Goal: Task Accomplishment & Management: Use online tool/utility

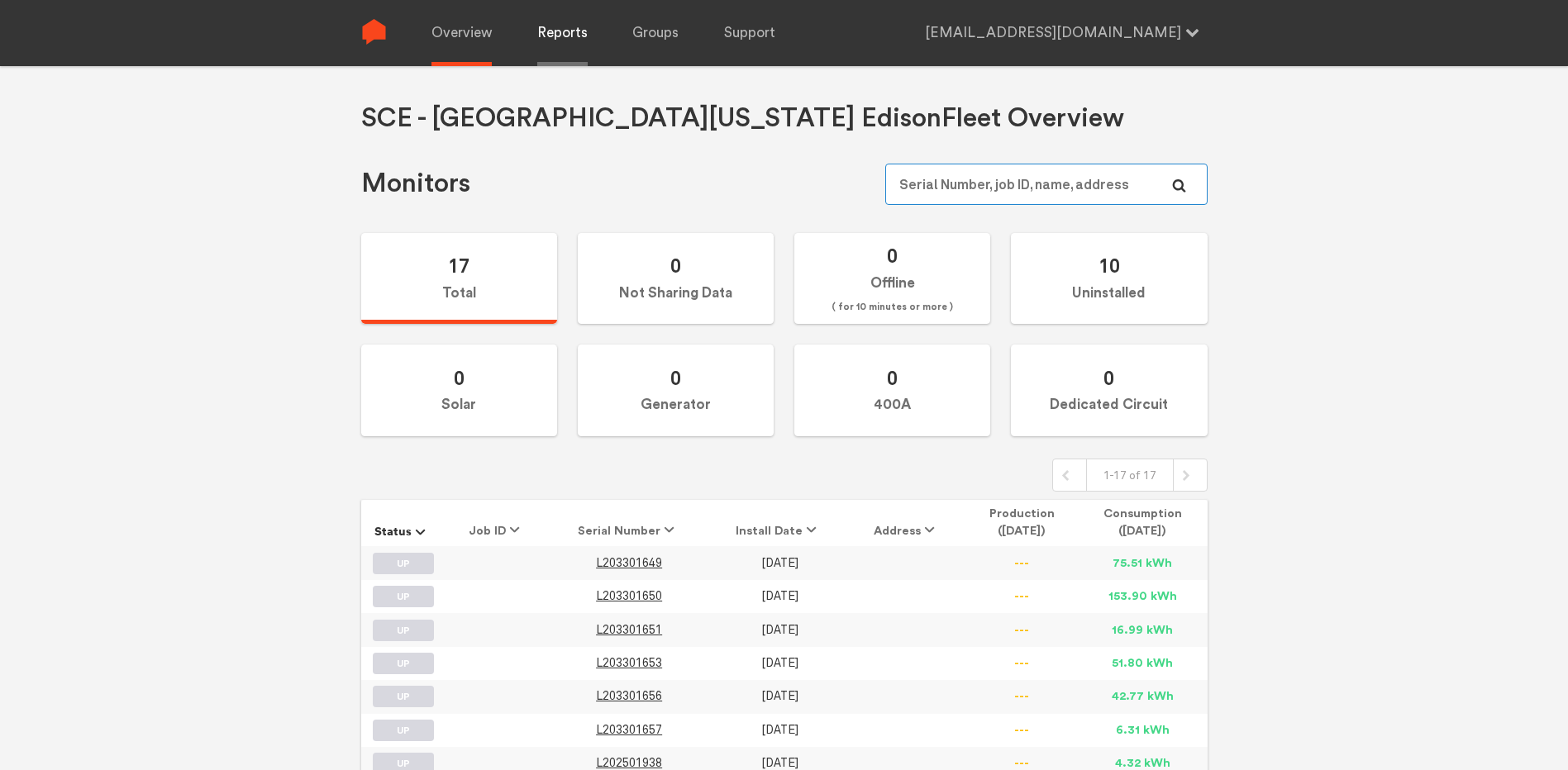
type input "[EMAIL_ADDRESS][DOMAIN_NAME]"
click at [552, 40] on link "Reports" at bounding box center [562, 32] width 51 height 66
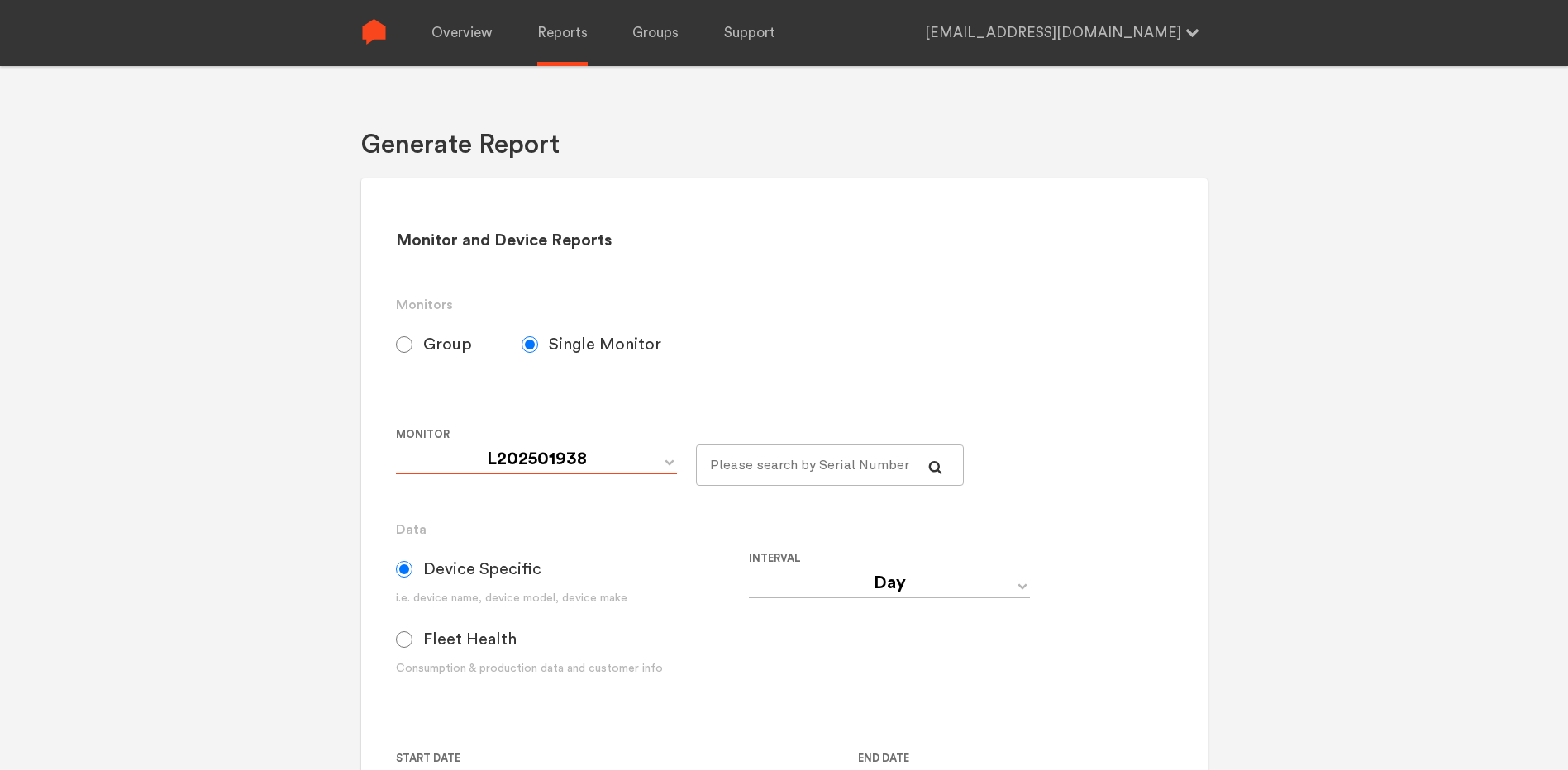
click at [651, 457] on select "L202501938 L203301649 L203301650 L203301651 L203301653 L203301656 L203301657" at bounding box center [536, 459] width 281 height 30
click at [708, 375] on div "Group Single Monitor" at bounding box center [748, 360] width 706 height 73
click at [586, 467] on select "L202501938 L203301649 L203301650 L203301651 L203301653 L203301656 L203301657" at bounding box center [536, 459] width 281 height 30
select select "L203301656"
click at [396, 444] on select "L202501938 L203301649 L203301650 L203301651 L203301653 L203301656 L203301657" at bounding box center [536, 459] width 281 height 30
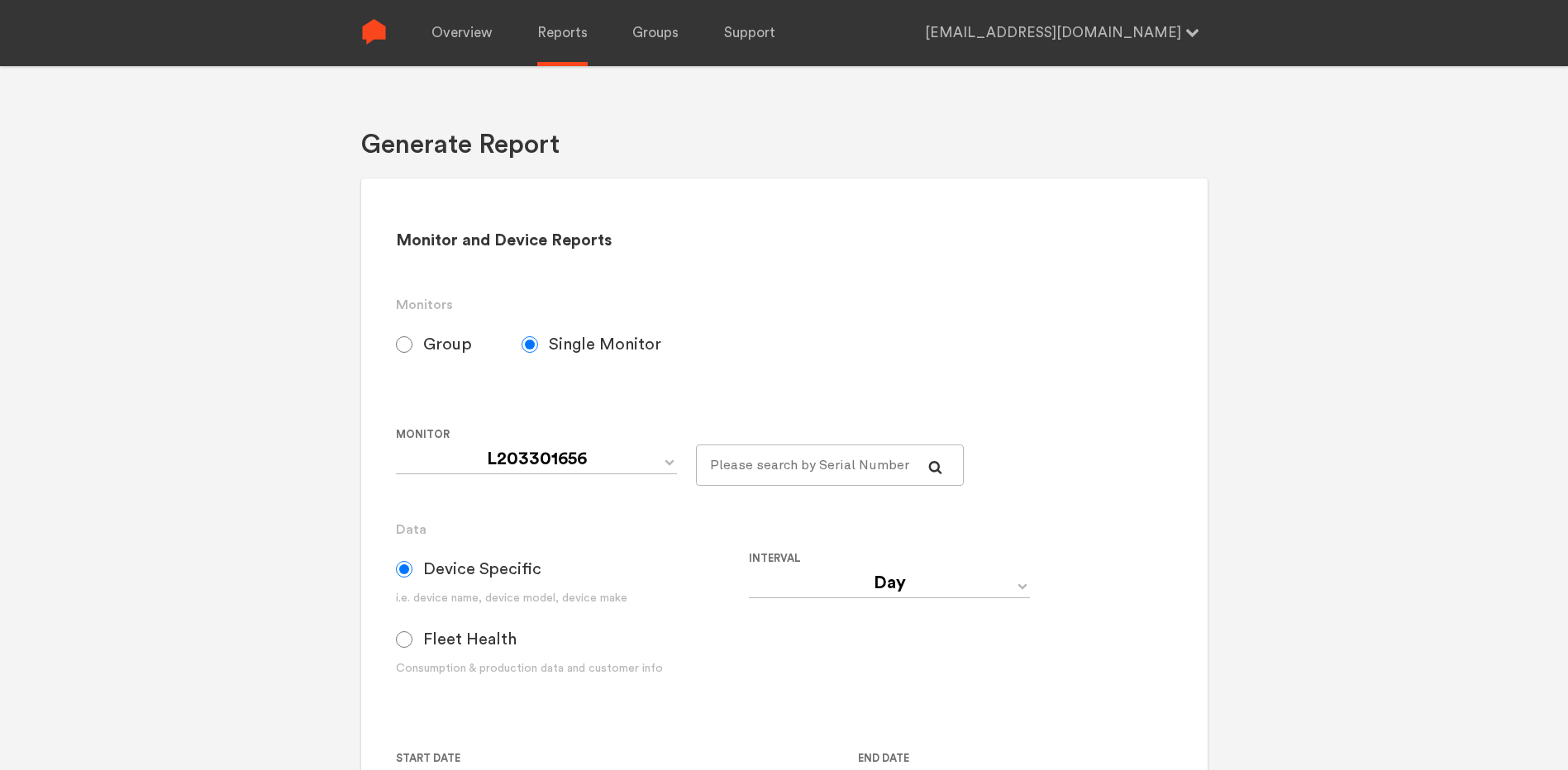
click at [941, 599] on div "Interval Day Year Month Week Hour 30 Minute 15 Minute 5 Minute Minute" at bounding box center [925, 627] width 353 height 155
click at [937, 592] on select "Day Year Month Week Hour 30 Minute 15 Minute 5 Minute Minute" at bounding box center [890, 583] width 281 height 30
select select "Minute"
click at [749, 568] on select "Day Year Month Week Hour 30 Minute 15 Minute 5 Minute Minute" at bounding box center [890, 583] width 281 height 30
type input "[DATE] 12:00 AM"
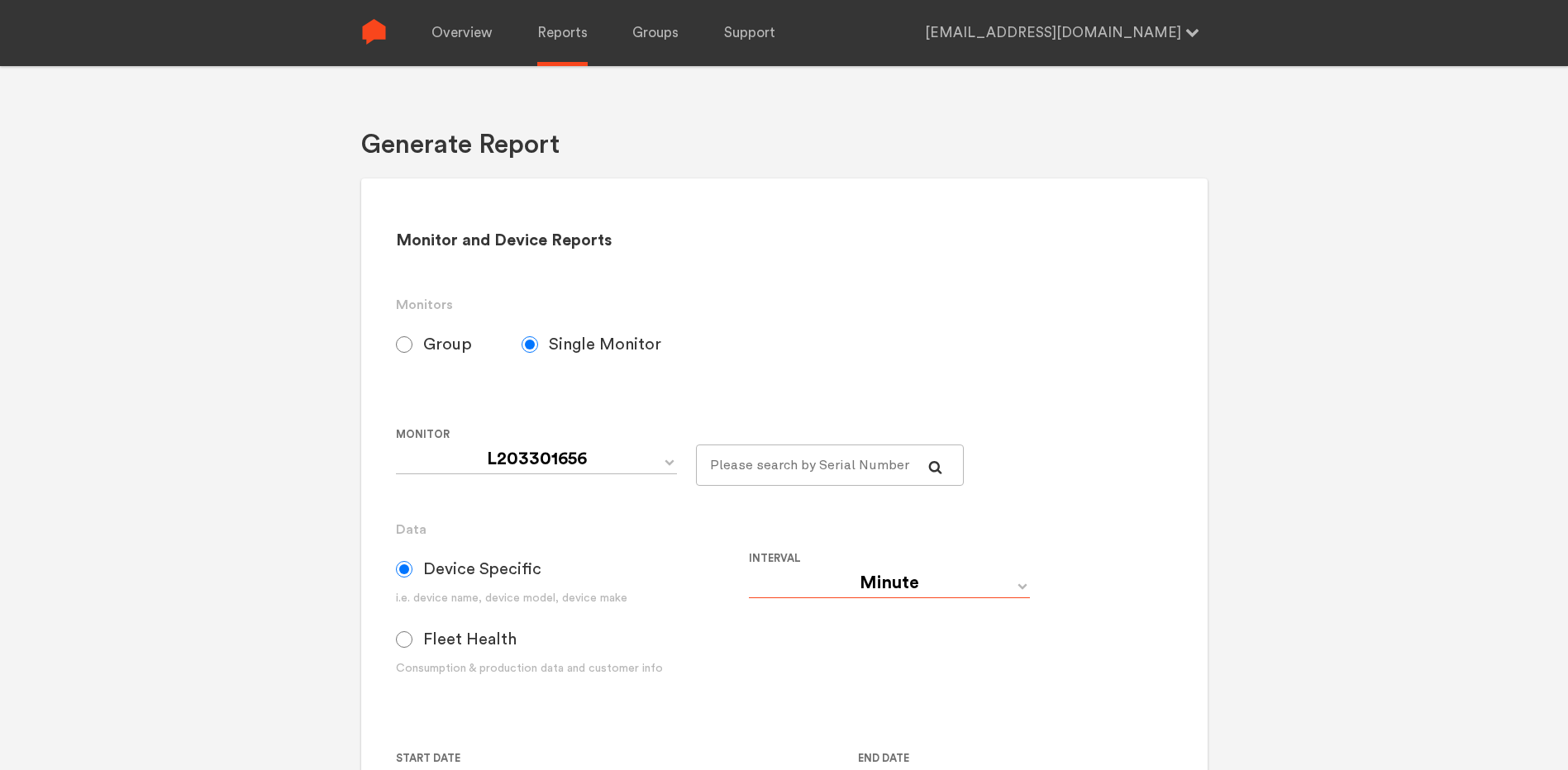
type input "[DATE] 11:59 PM"
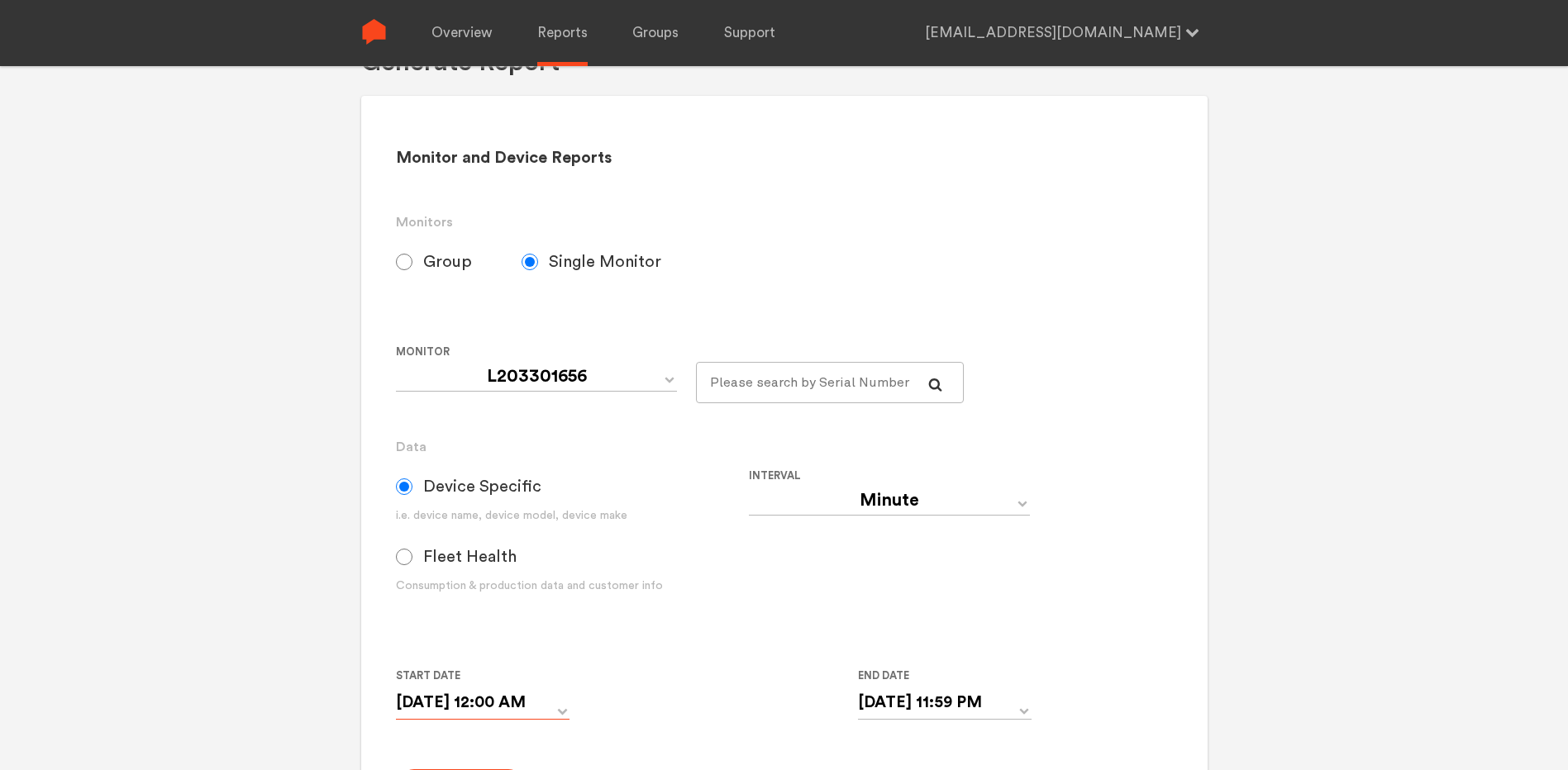
click at [559, 711] on input "[DATE] 12:00 AM" at bounding box center [483, 702] width 174 height 33
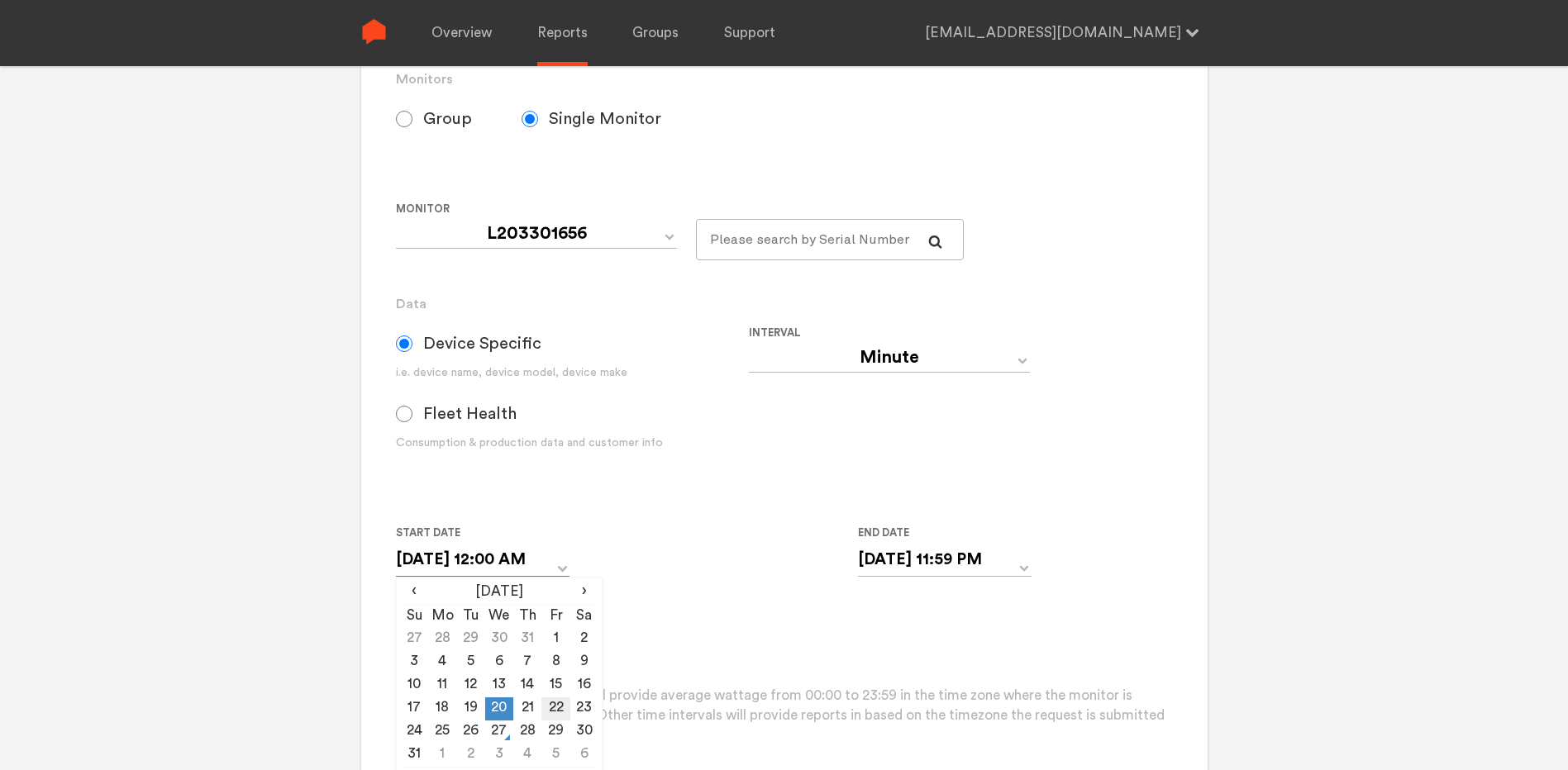
scroll to position [248, 0]
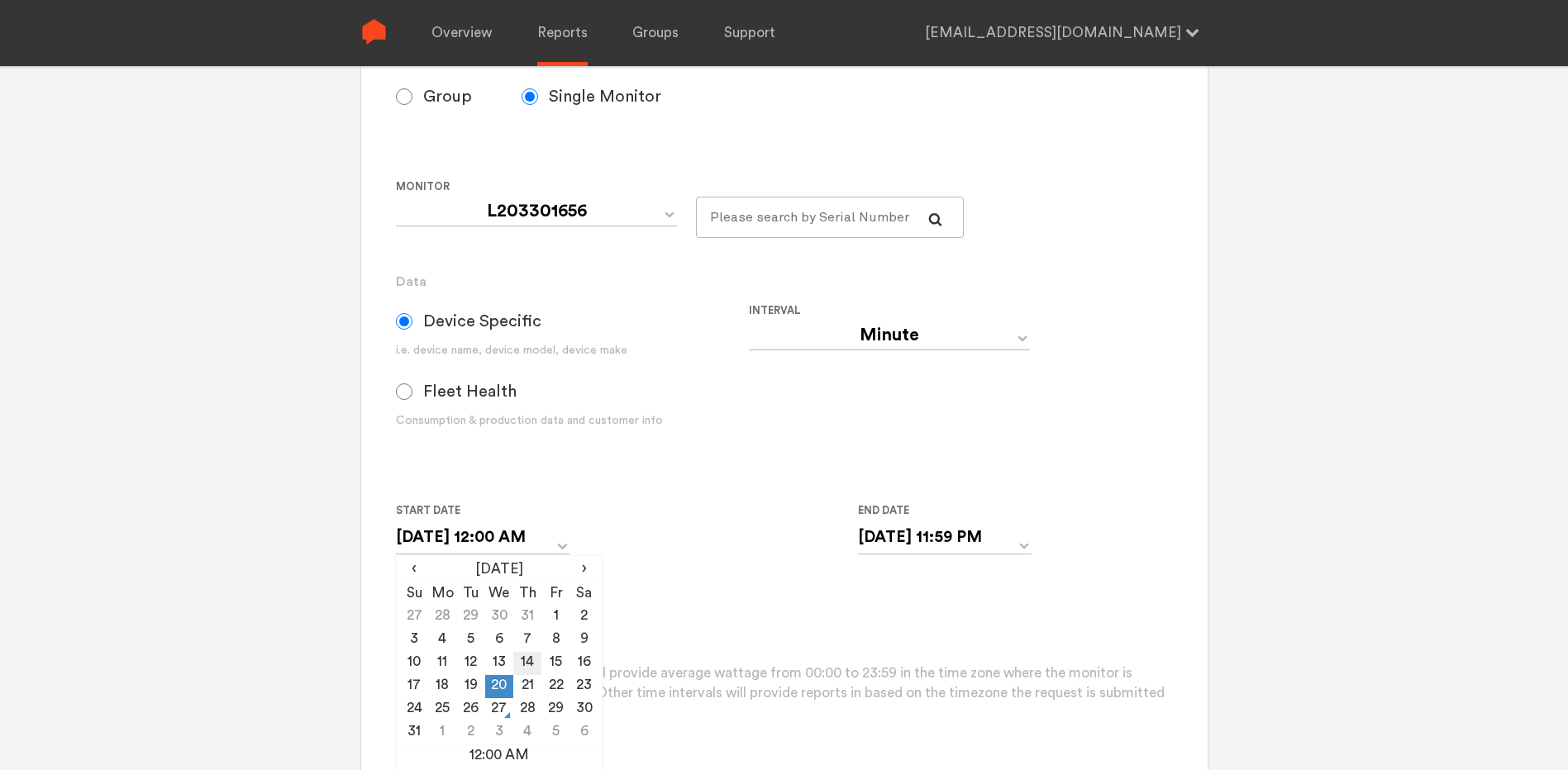
click at [531, 665] on td "14" at bounding box center [526, 664] width 28 height 23
type input "[DATE] 12:00 AM"
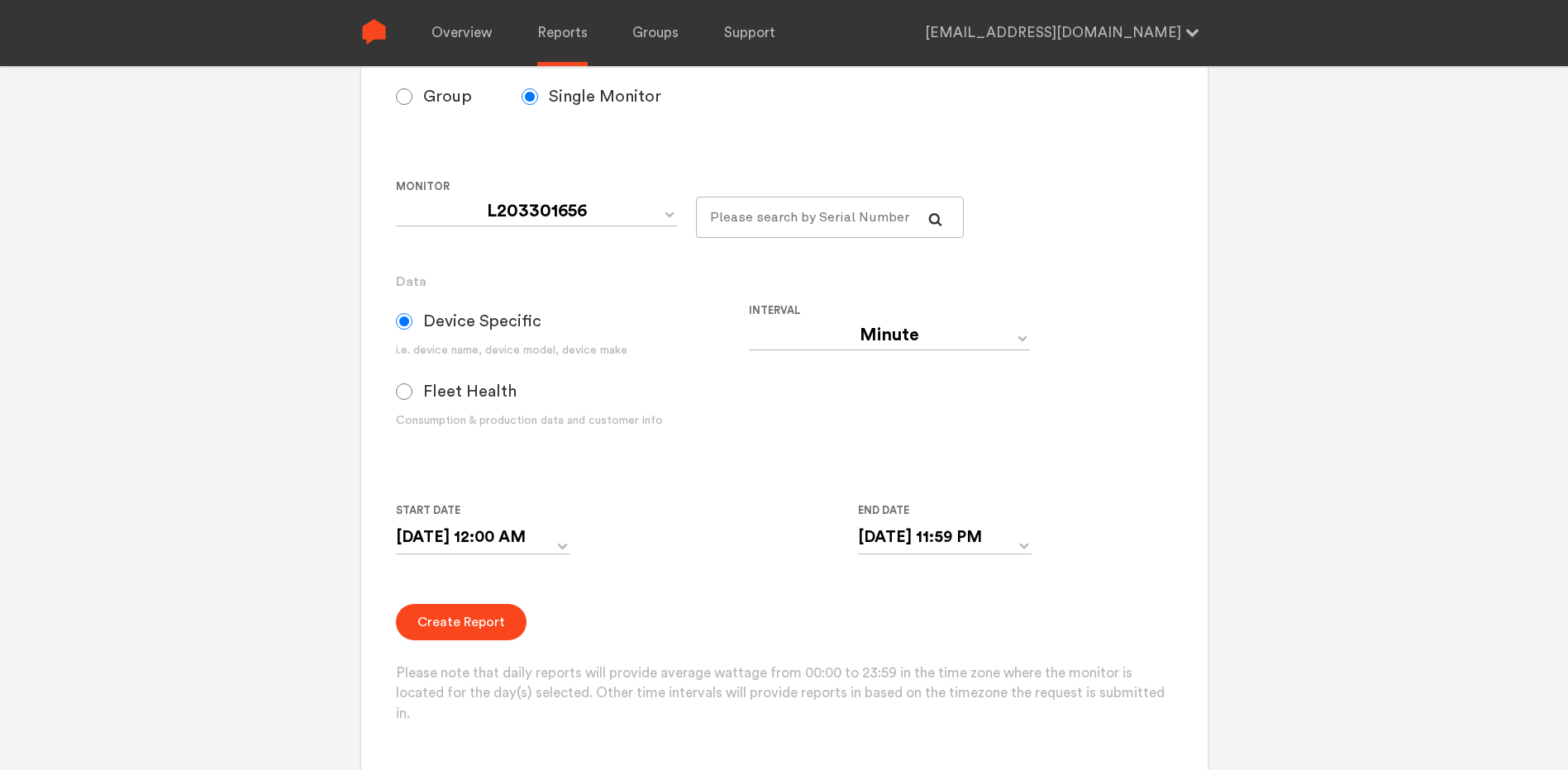
click at [685, 625] on div "Create Report Please note that daily reports will provide average wattage from …" at bounding box center [784, 664] width 776 height 120
click at [458, 627] on button "Create Report" at bounding box center [461, 622] width 131 height 36
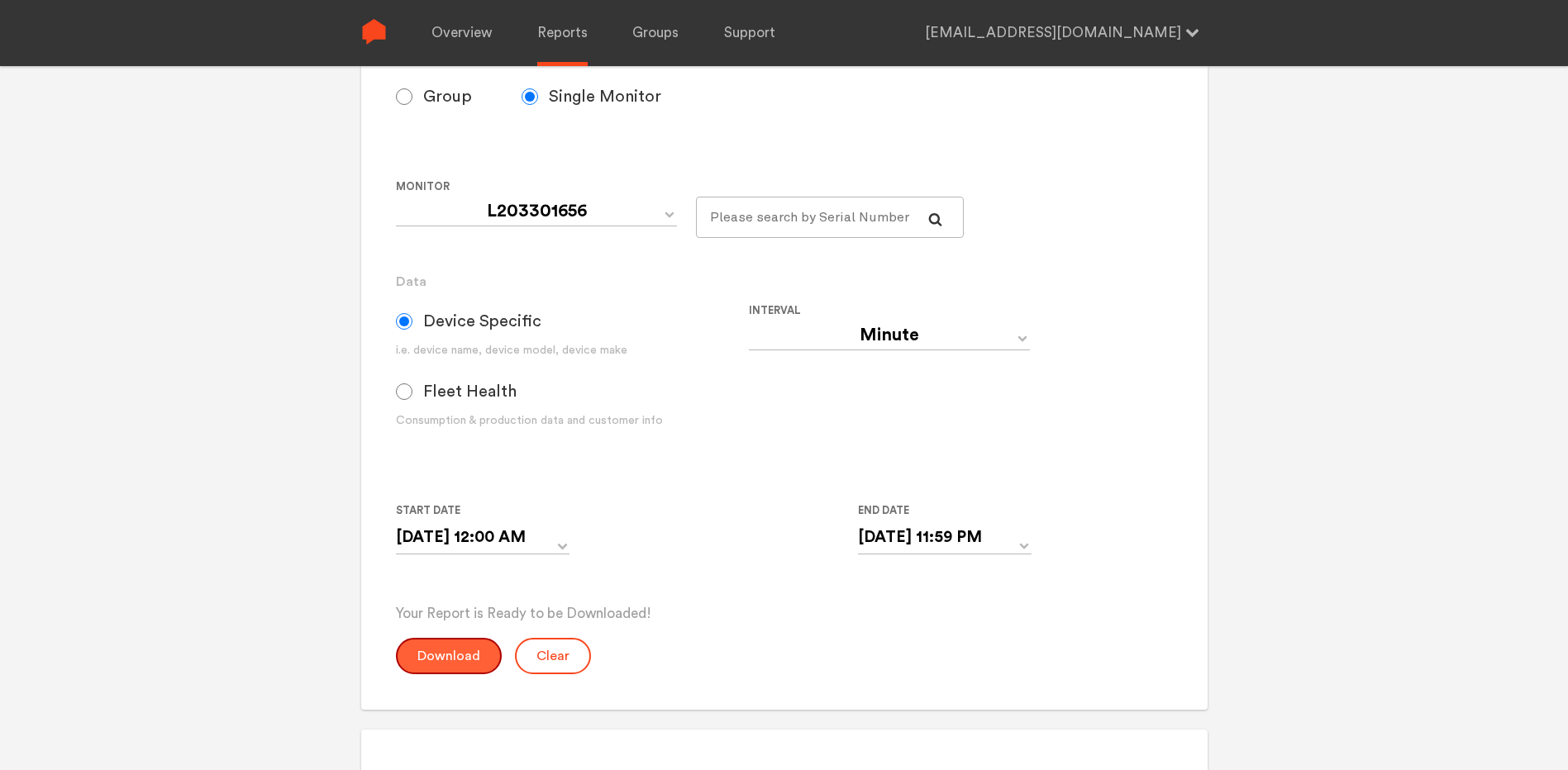
click at [429, 648] on button "Download" at bounding box center [448, 656] width 106 height 36
